Goal: Check status: Check status

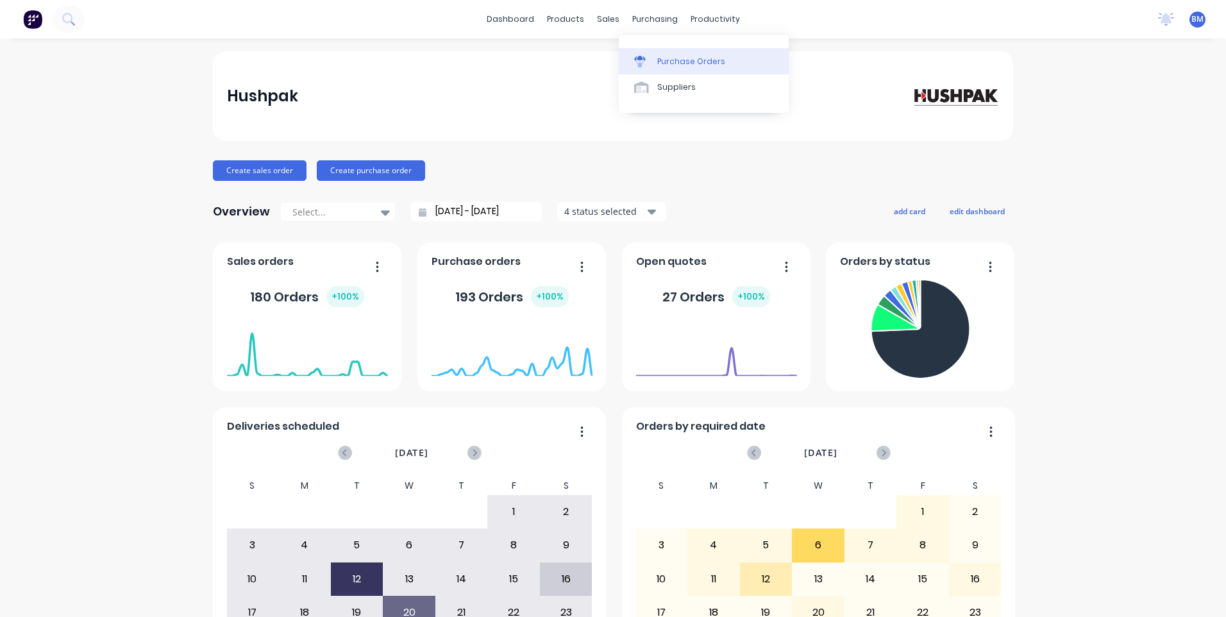
click at [650, 63] on div at bounding box center [643, 62] width 19 height 12
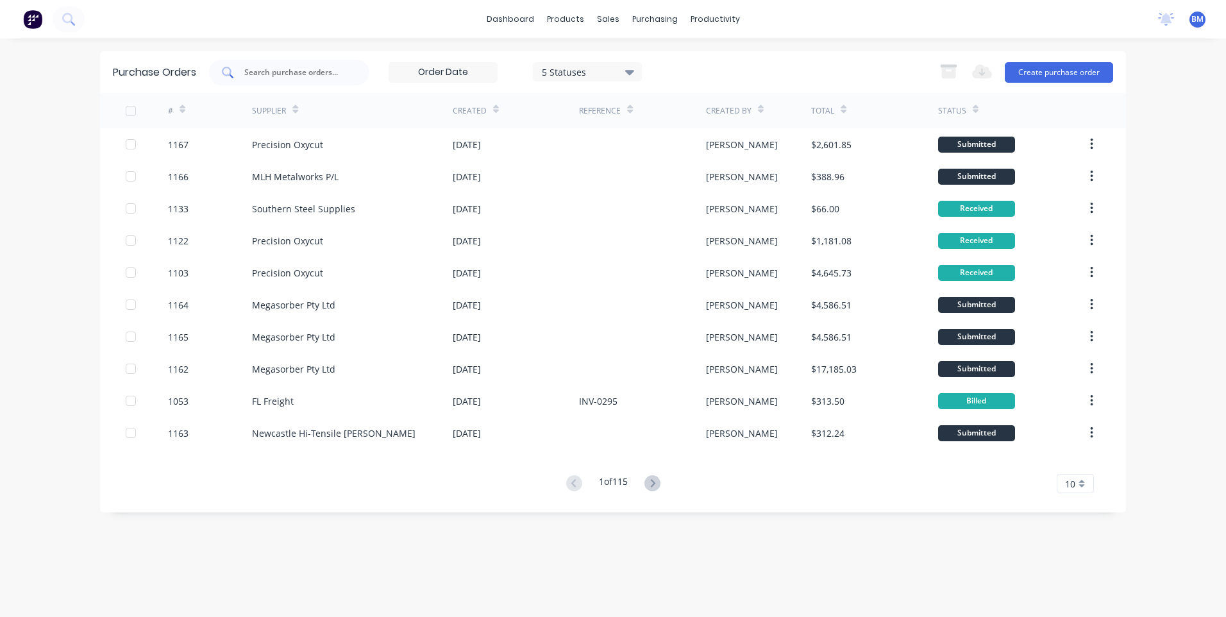
click at [266, 74] on input "text" at bounding box center [296, 72] width 106 height 13
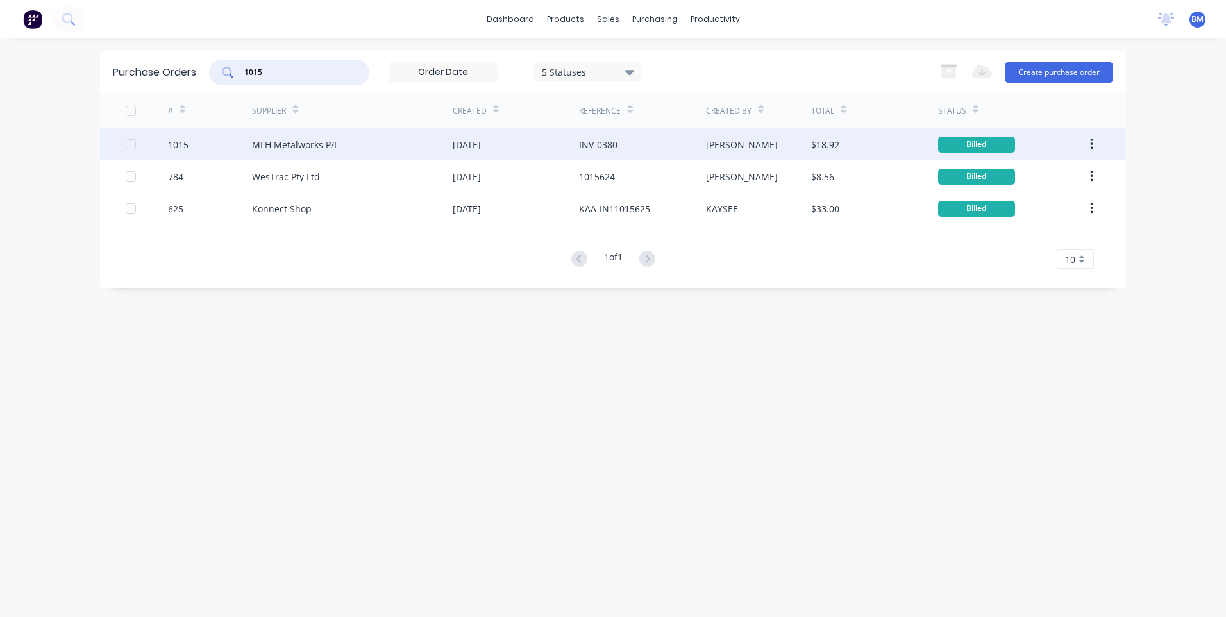
type input "1015"
click at [275, 151] on div "MLH Metalworks P/L" at bounding box center [352, 144] width 201 height 32
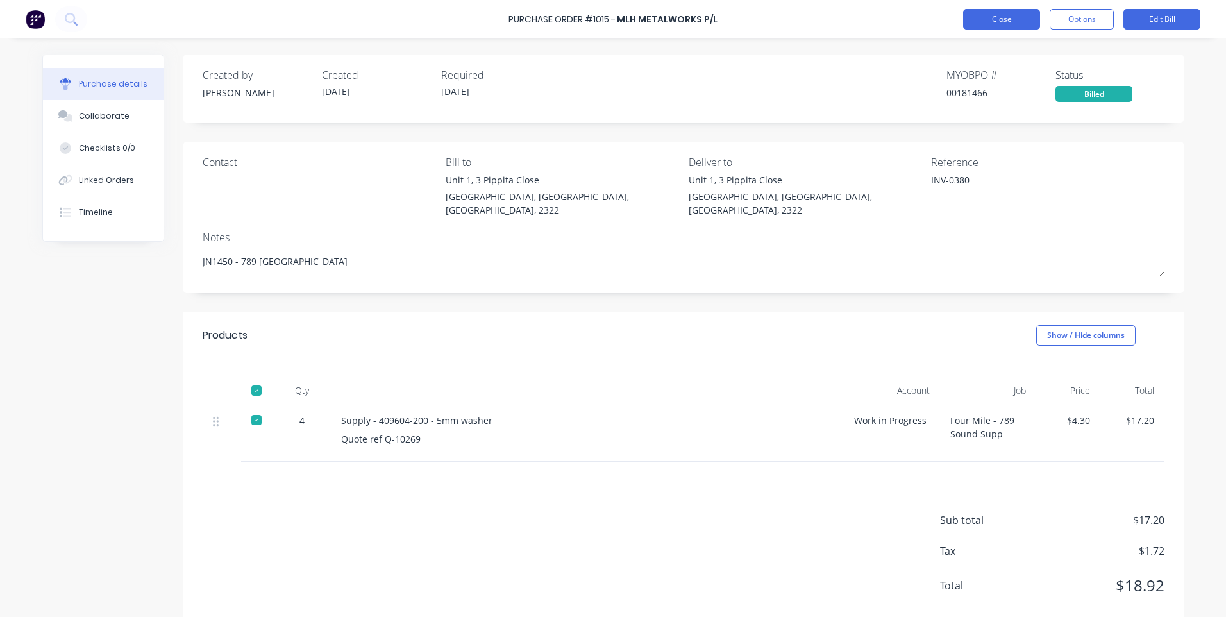
click at [990, 21] on button "Close" at bounding box center [1001, 19] width 77 height 21
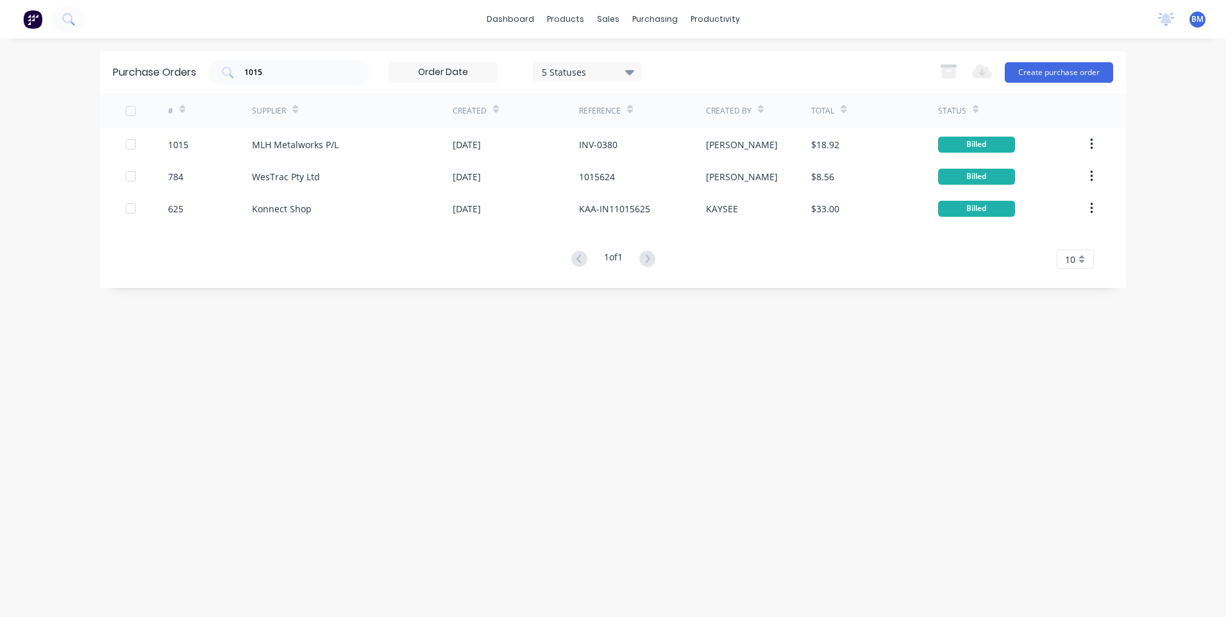
drag, startPoint x: 312, startPoint y: 66, endPoint x: 60, endPoint y: 84, distance: 252.7
click at [60, 84] on div "dashboard products sales purchasing productivity dashboard products Product Cat…" at bounding box center [613, 308] width 1226 height 617
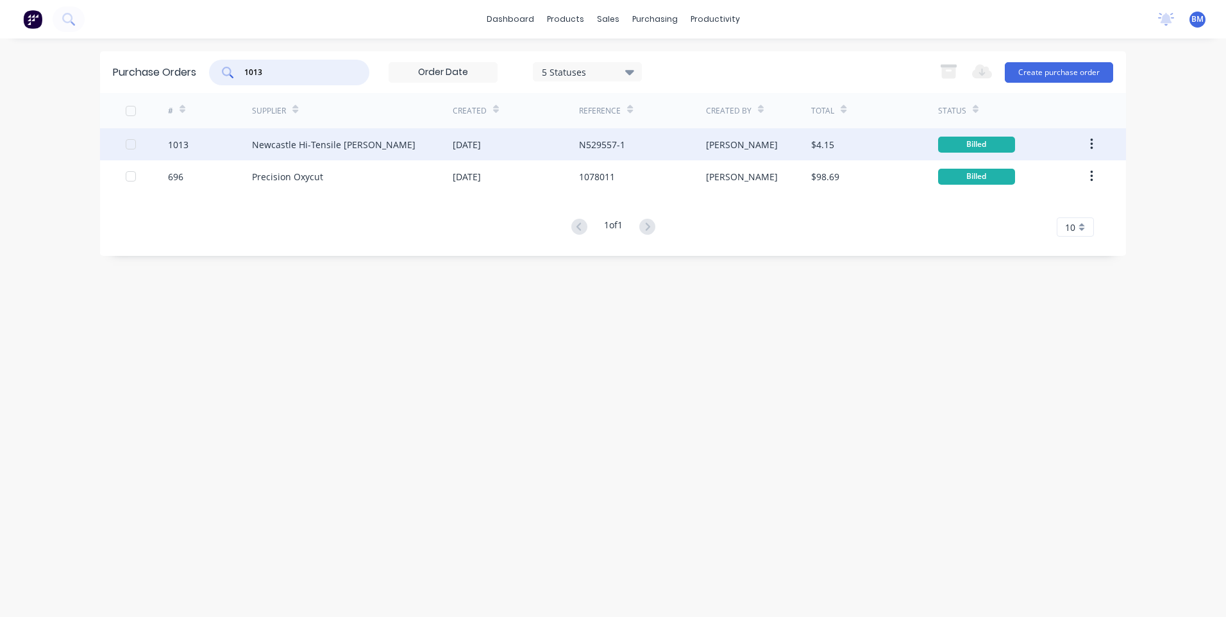
type input "1013"
click at [287, 146] on div "Newcastle Hi-Tensile [PERSON_NAME]" at bounding box center [334, 144] width 164 height 13
type textarea "x"
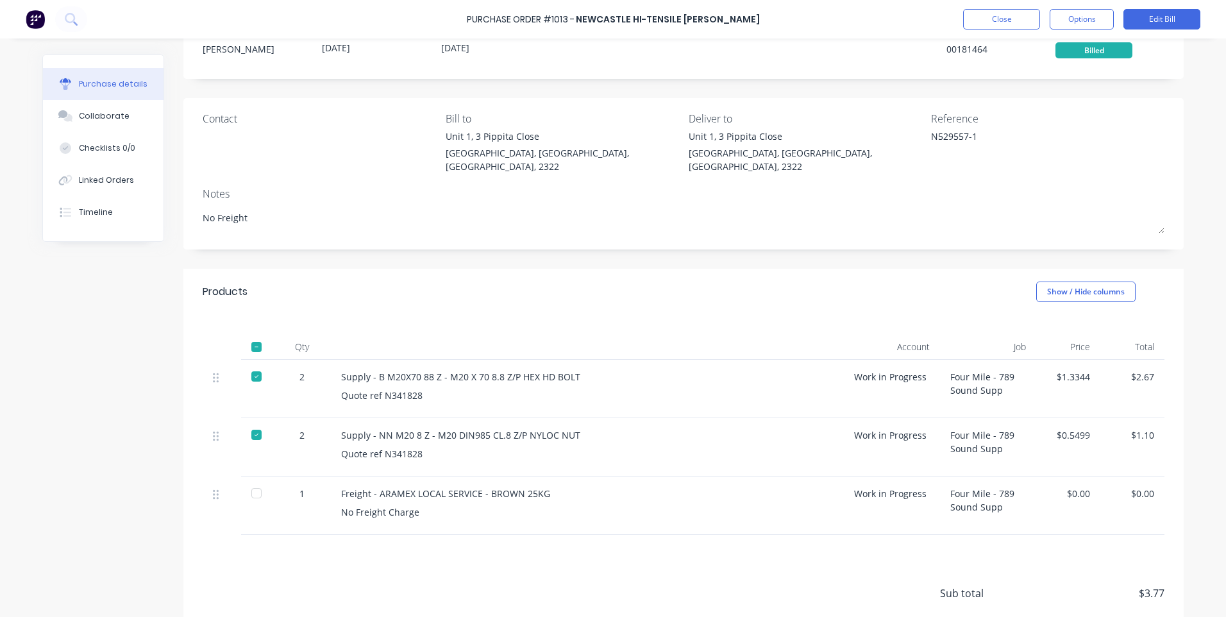
scroll to position [64, 0]
